Goal: Transaction & Acquisition: Download file/media

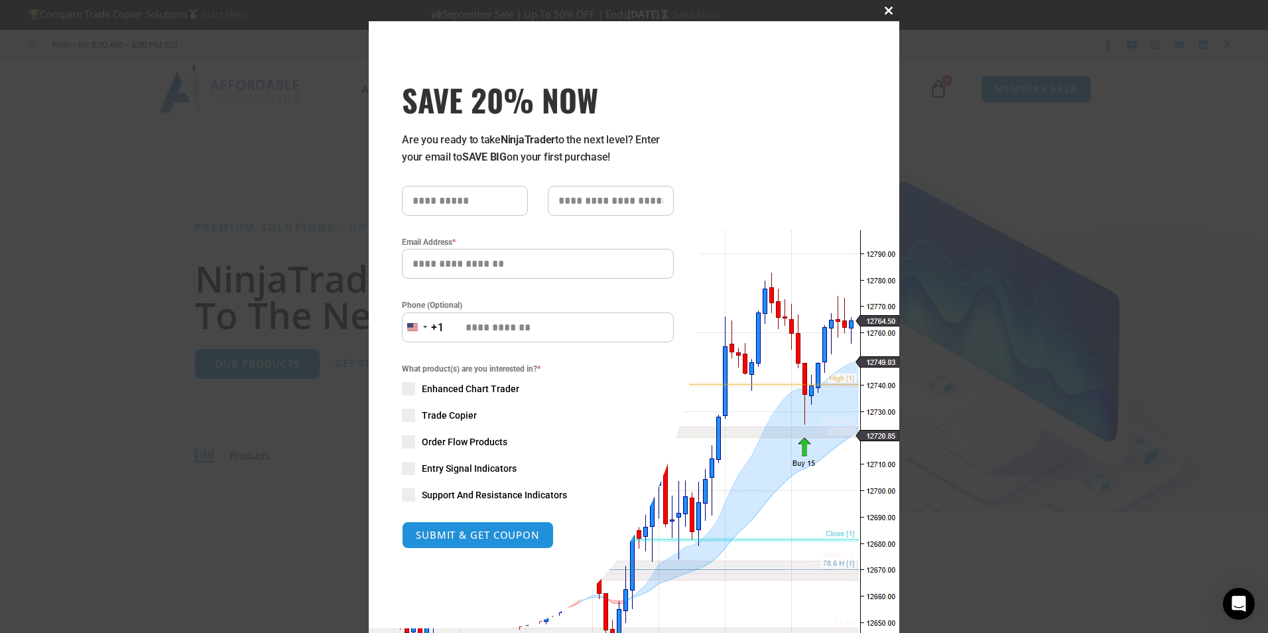
click at [889, 10] on span at bounding box center [888, 11] width 21 height 8
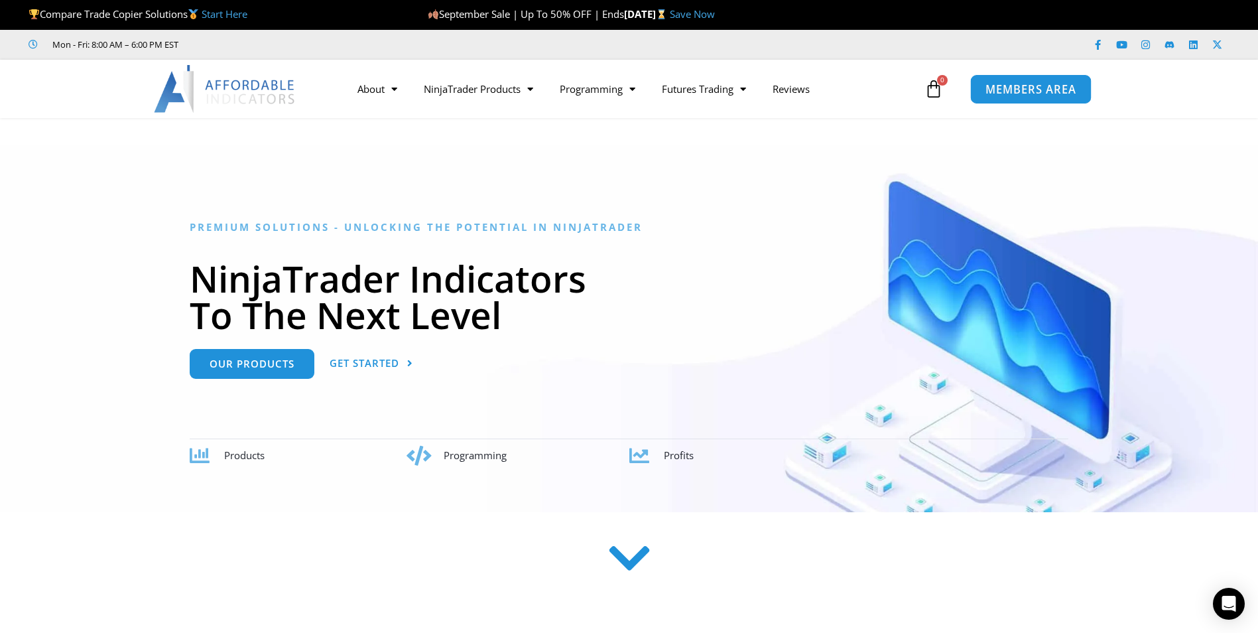
click at [1035, 86] on span "MEMBERS AREA" at bounding box center [1031, 89] width 91 height 11
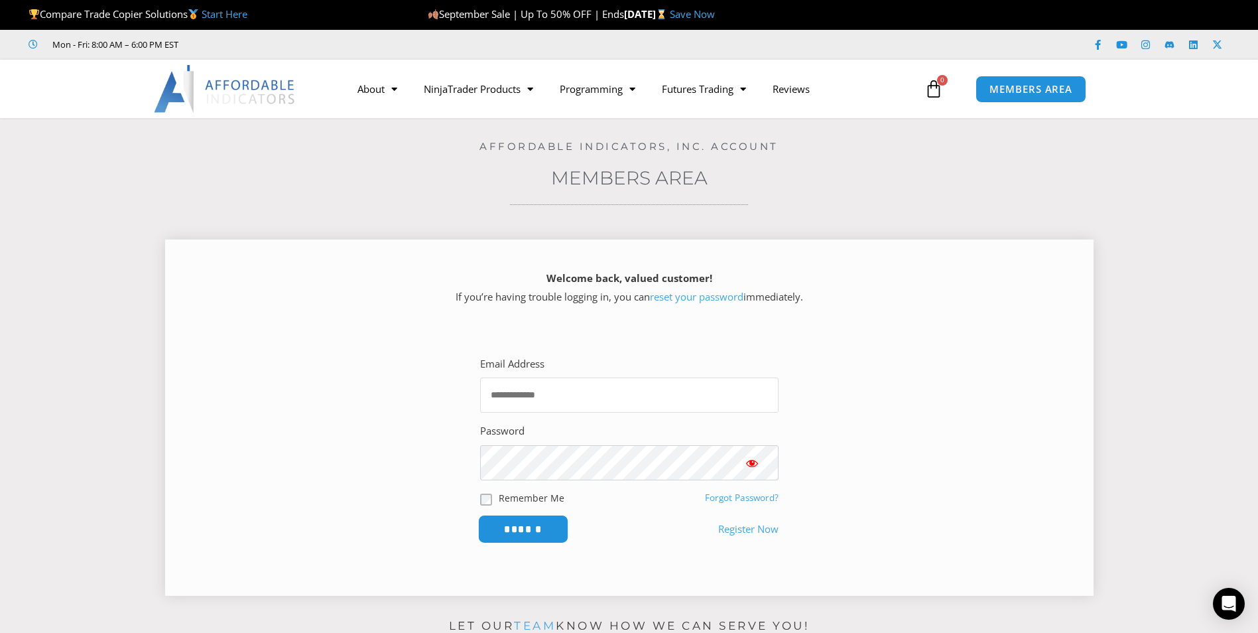
type input "**********"
click at [550, 526] on input "******" at bounding box center [523, 529] width 91 height 29
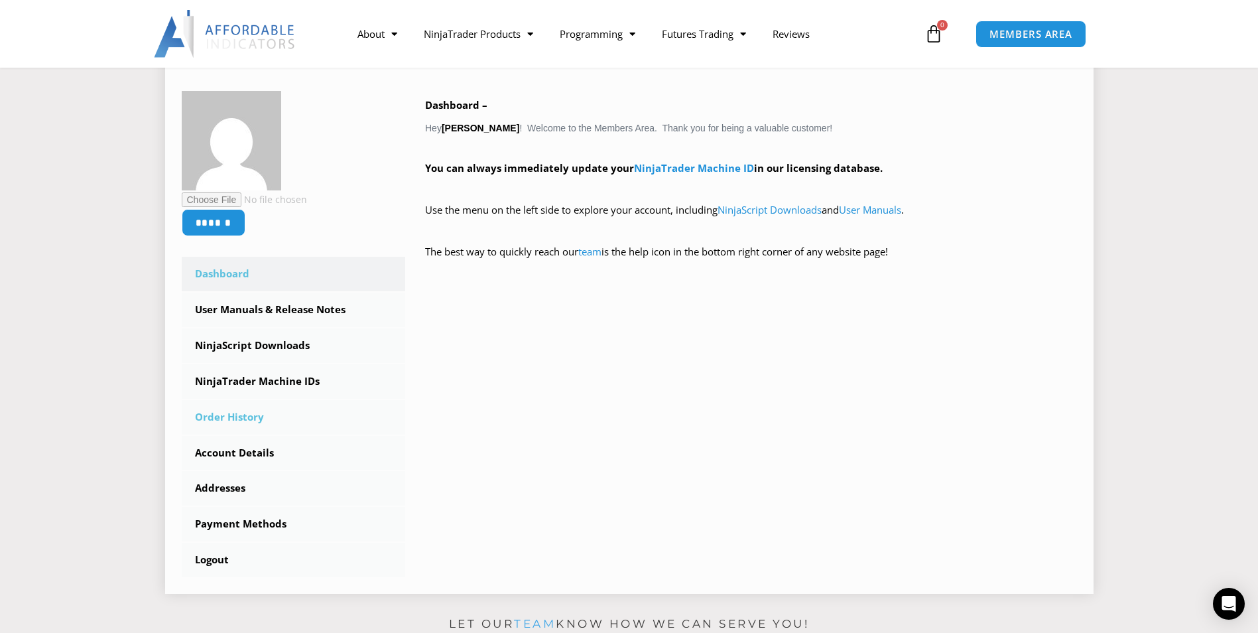
scroll to position [199, 0]
click at [271, 306] on link "User Manuals & Release Notes" at bounding box center [294, 309] width 224 height 34
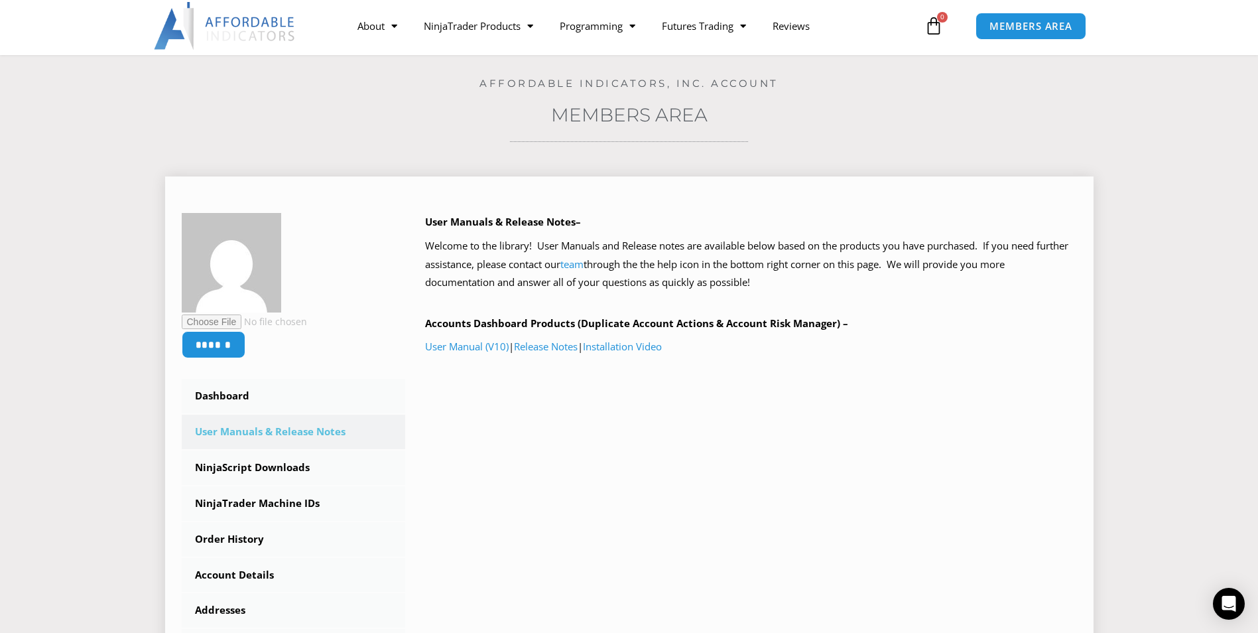
scroll to position [66, 0]
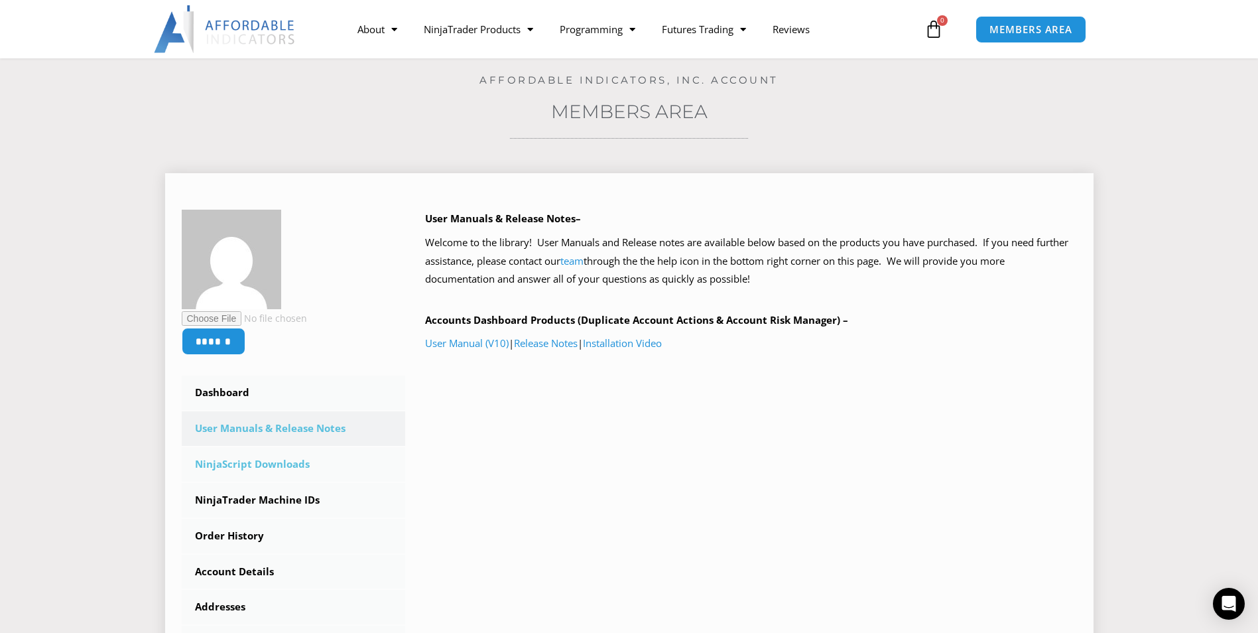
click at [277, 464] on link "NinjaScript Downloads" at bounding box center [294, 464] width 224 height 34
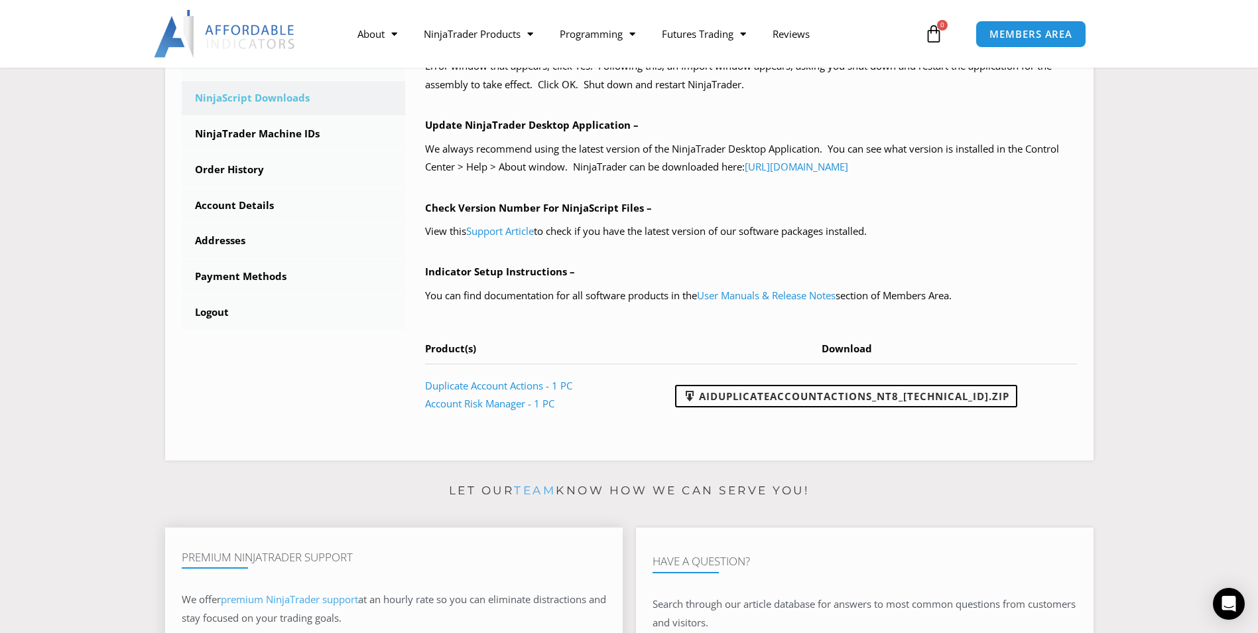
scroll to position [265, 0]
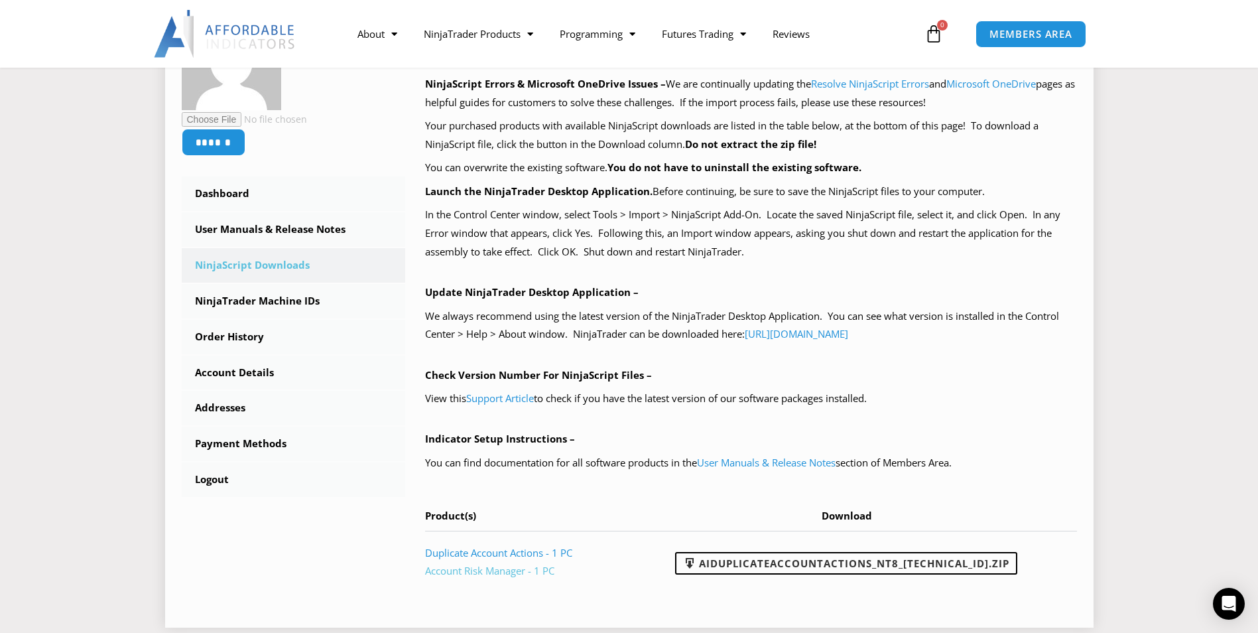
click at [480, 572] on link "Account Risk Manager - 1 PC" at bounding box center [489, 570] width 129 height 13
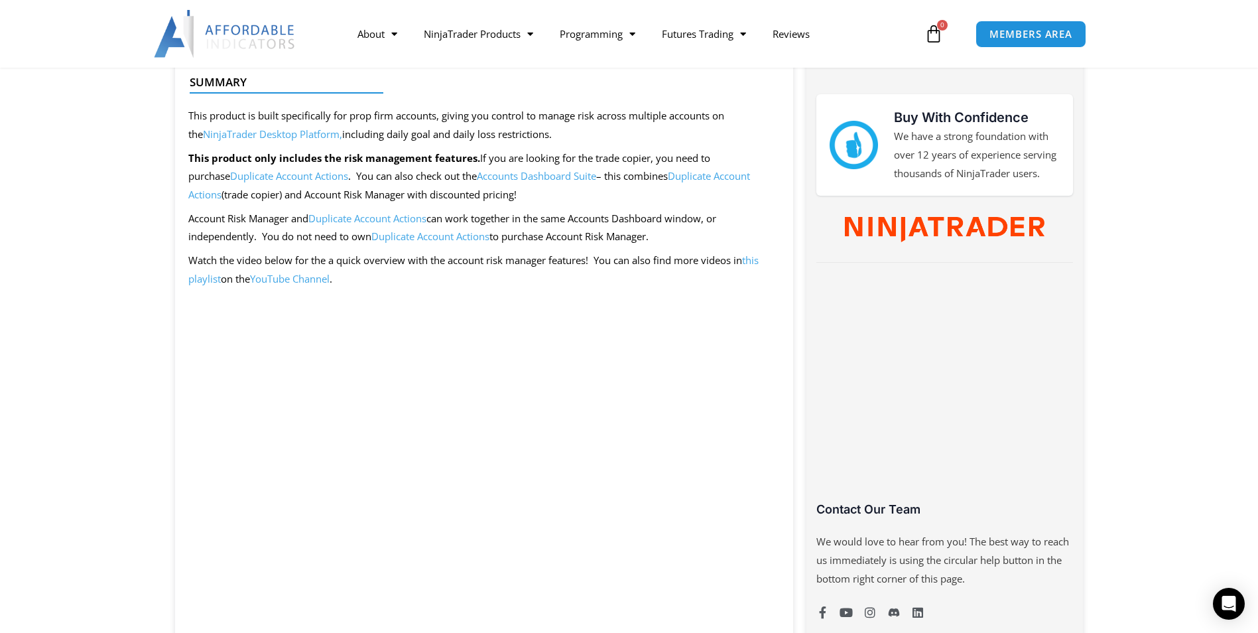
scroll to position [531, 0]
